Goal: Information Seeking & Learning: Learn about a topic

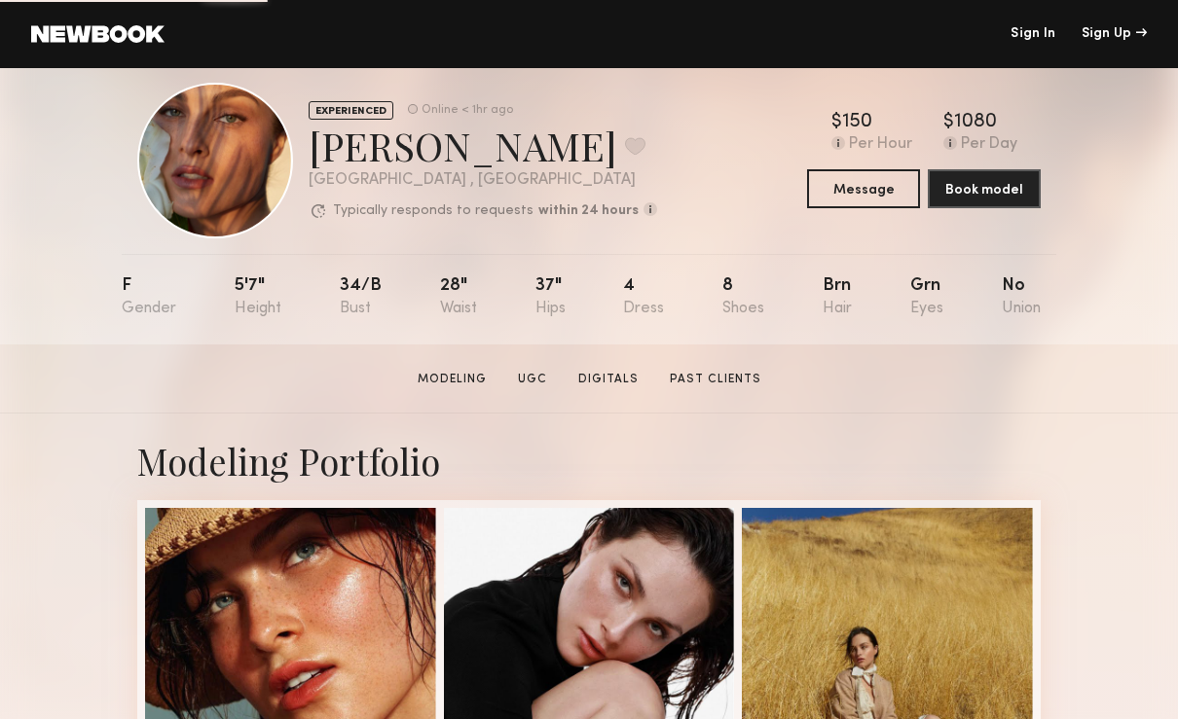
scroll to position [20, 0]
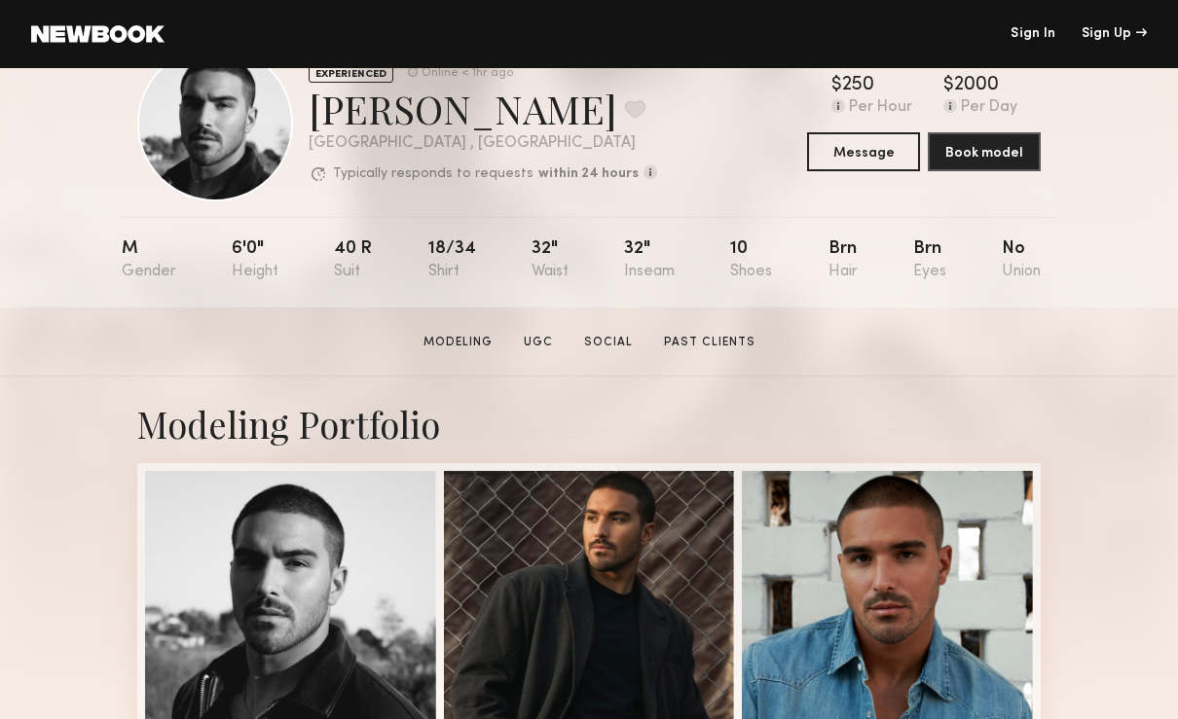
scroll to position [67, 0]
